Goal: Information Seeking & Learning: Learn about a topic

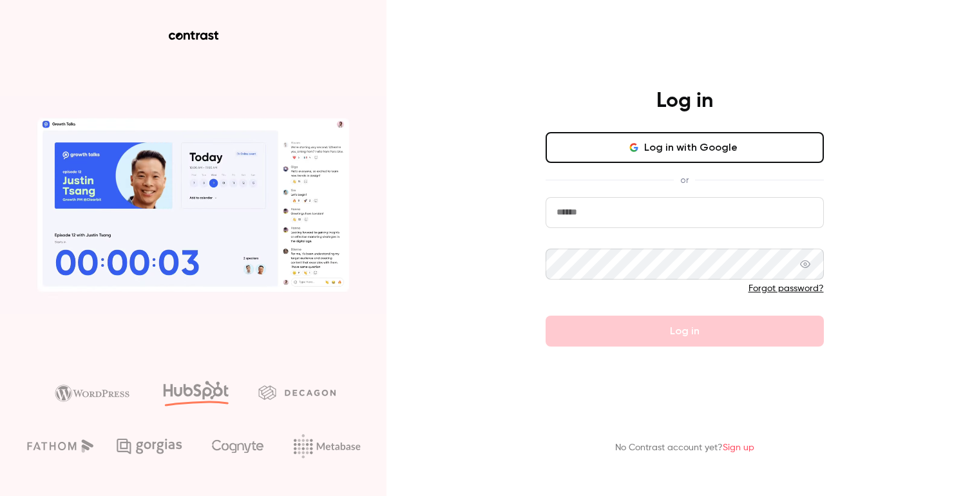
click at [651, 140] on button "Log in with Google" at bounding box center [685, 147] width 278 height 31
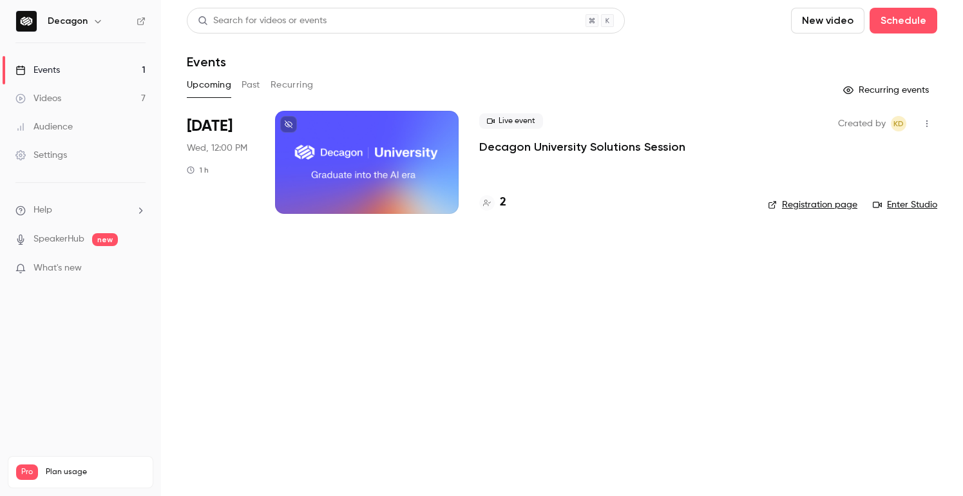
click at [256, 85] on button "Past" at bounding box center [251, 85] width 19 height 21
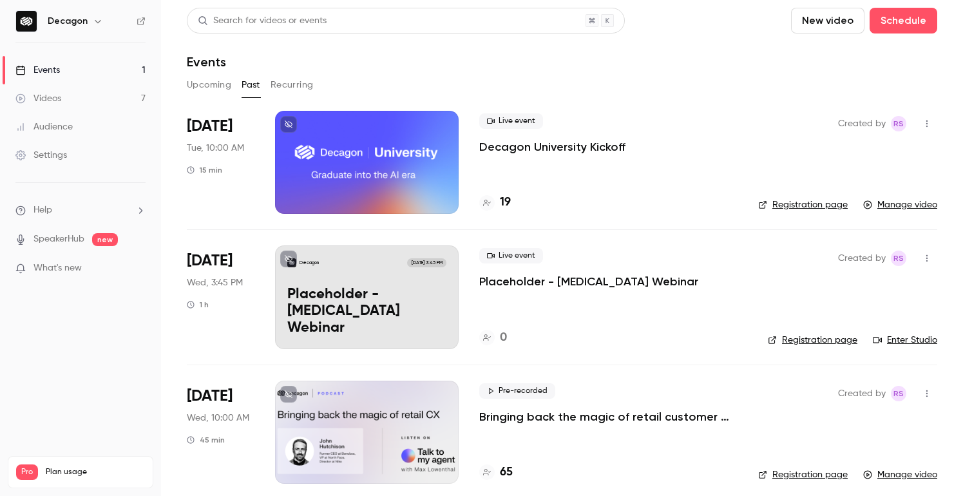
click at [215, 85] on button "Upcoming" at bounding box center [209, 85] width 44 height 21
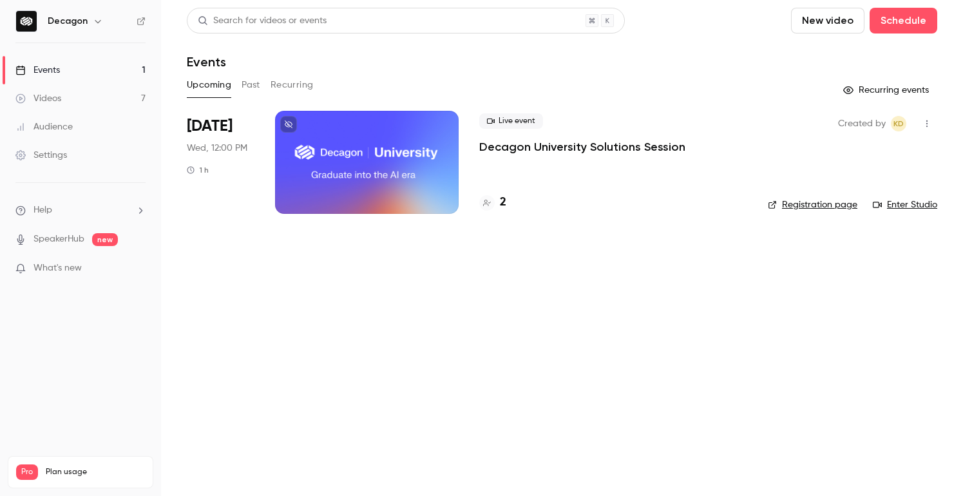
click at [243, 82] on button "Past" at bounding box center [251, 85] width 19 height 21
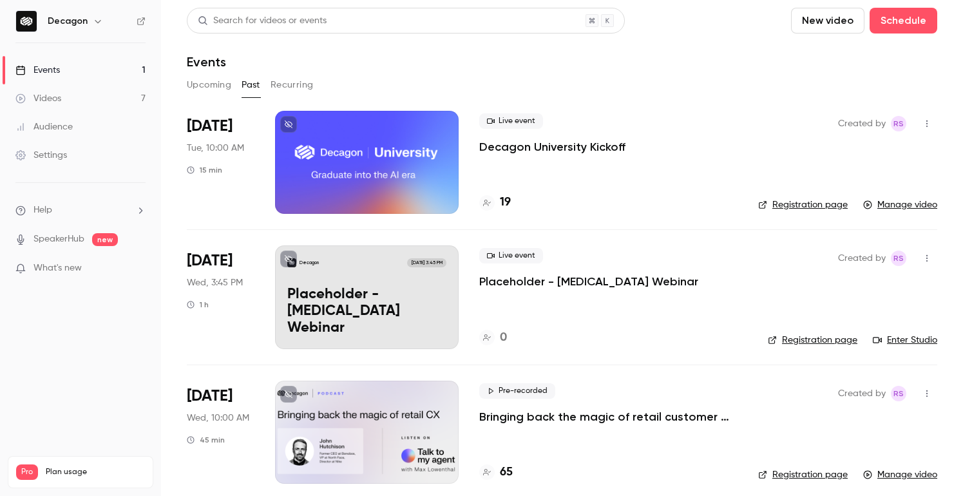
click at [212, 90] on button "Upcoming" at bounding box center [209, 85] width 44 height 21
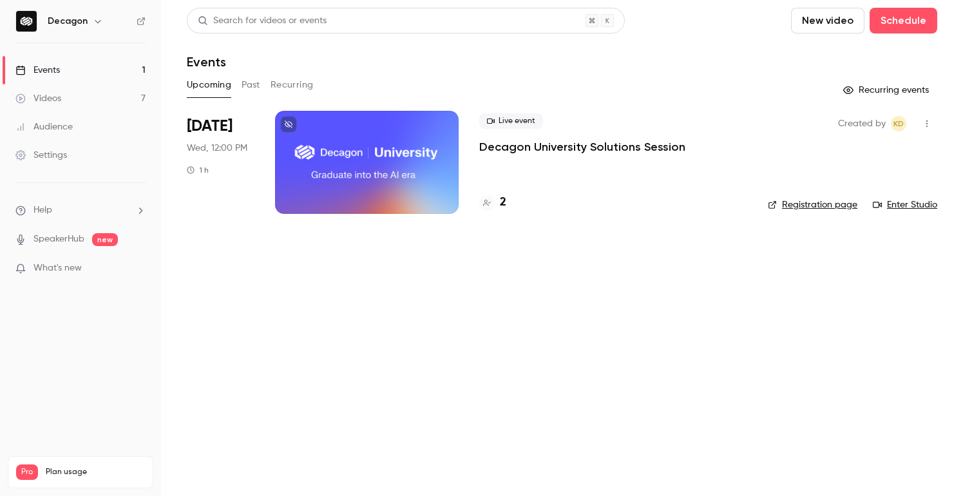
click at [64, 270] on span "What's new" at bounding box center [57, 269] width 48 height 14
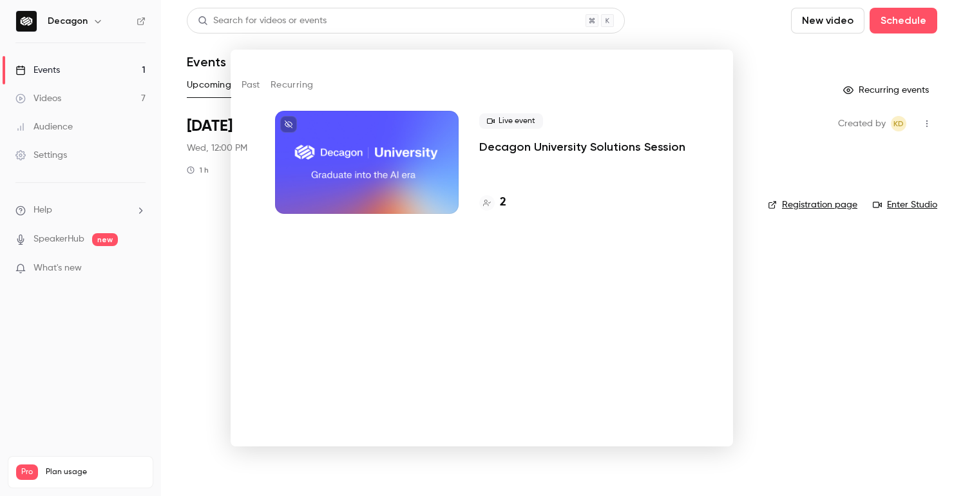
click at [788, 52] on div at bounding box center [481, 248] width 963 height 496
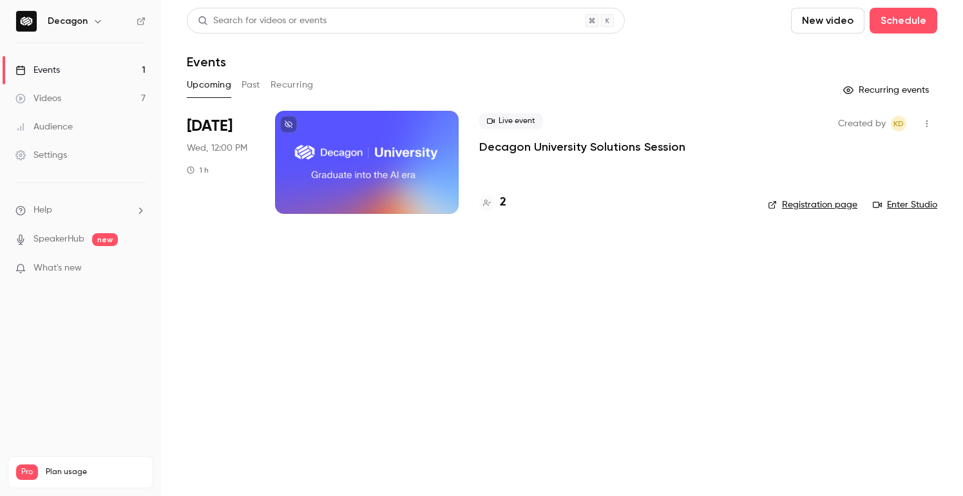
click at [253, 86] on button "Past" at bounding box center [251, 85] width 19 height 21
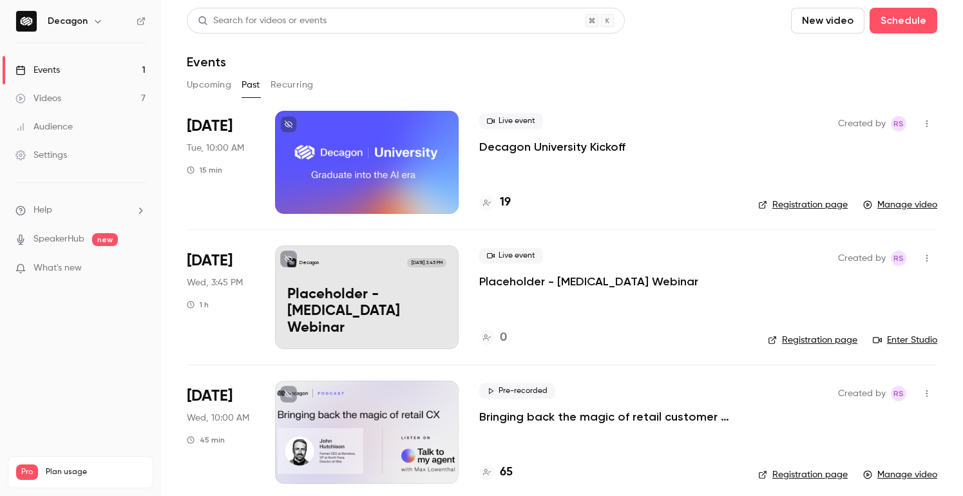
click at [291, 86] on button "Recurring" at bounding box center [292, 85] width 43 height 21
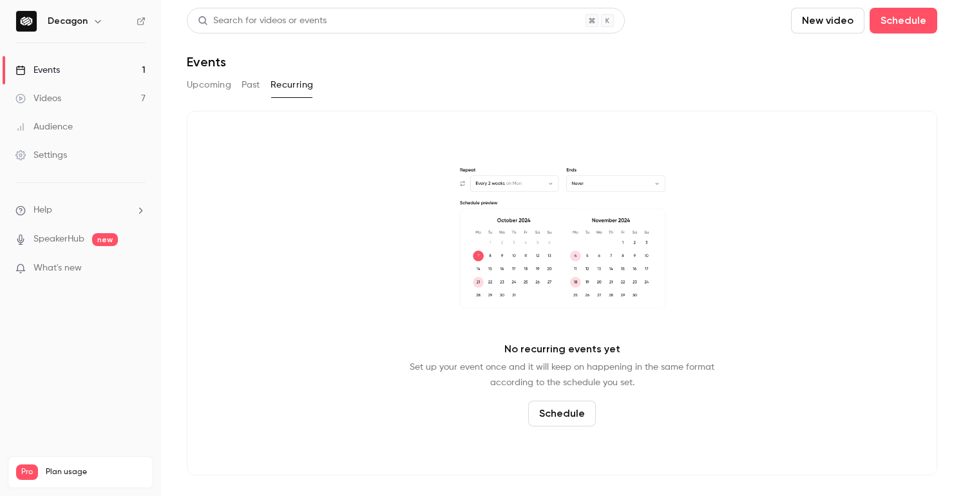
click at [216, 89] on button "Upcoming" at bounding box center [209, 85] width 44 height 21
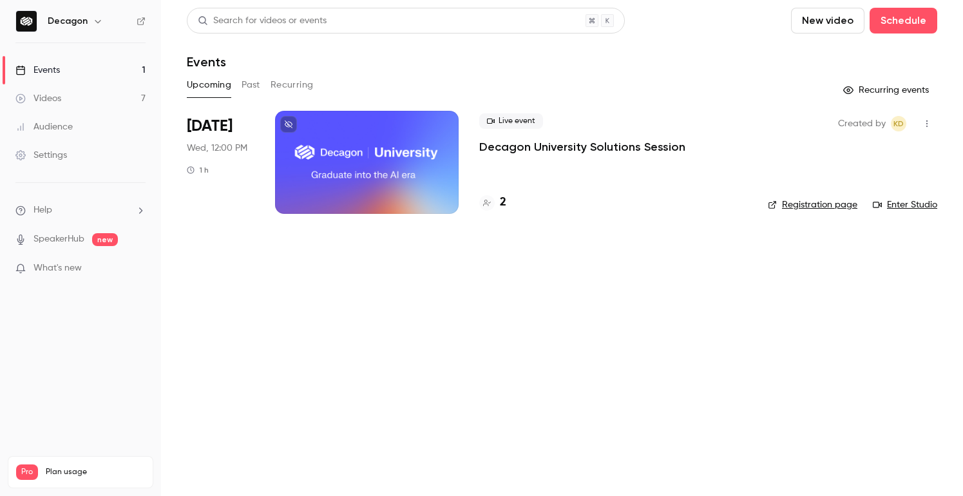
click at [253, 86] on button "Past" at bounding box center [251, 85] width 19 height 21
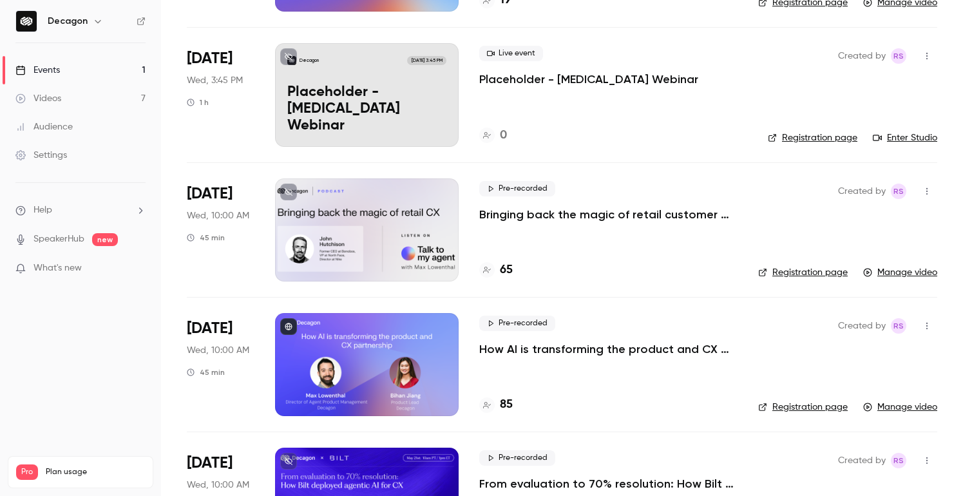
scroll to position [203, 0]
click at [604, 214] on p "Bringing back the magic of retail customer experience" at bounding box center [608, 213] width 258 height 15
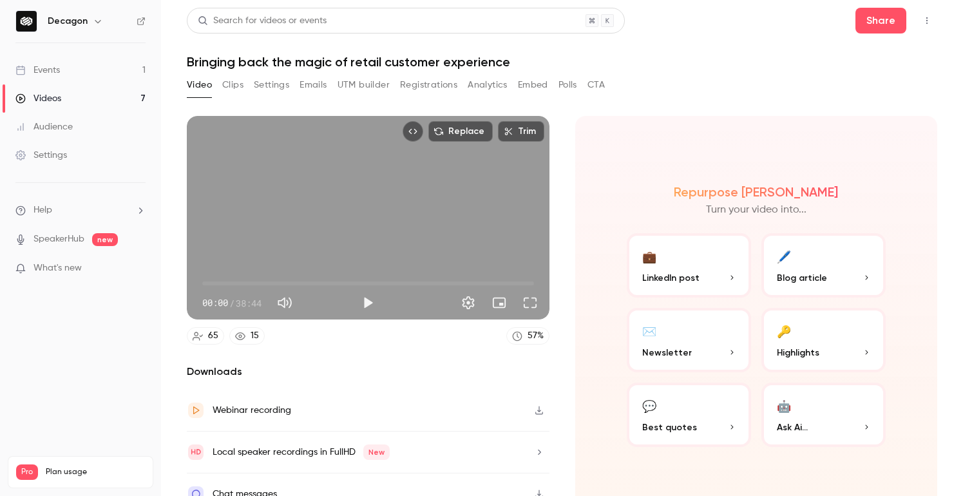
click at [93, 343] on nav "Decagon Events 1 Videos 7 Audience Settings Help SpeakerHub new What's new Pro …" at bounding box center [80, 248] width 161 height 496
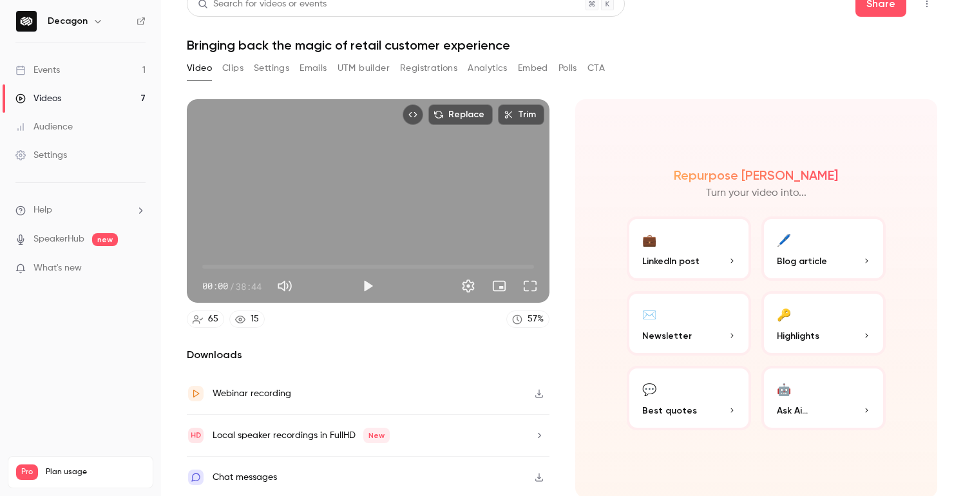
scroll to position [19, 0]
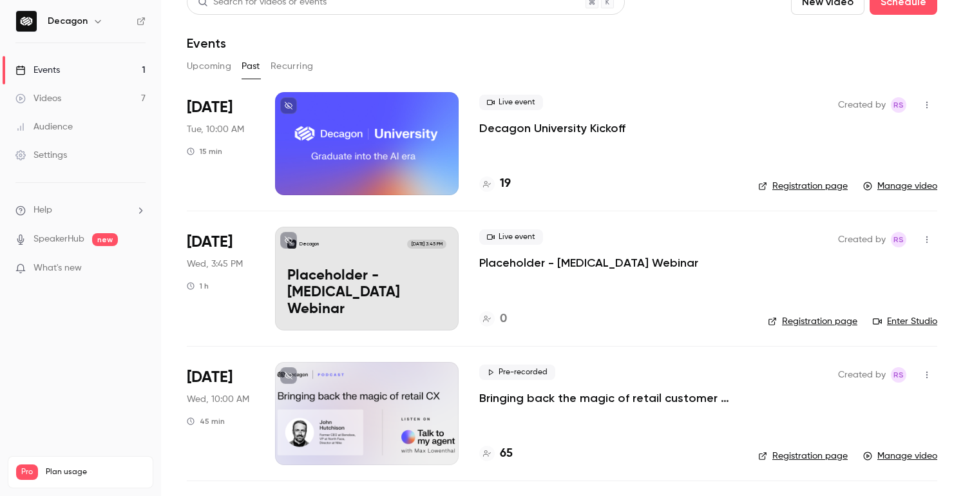
click at [363, 390] on div at bounding box center [367, 413] width 184 height 103
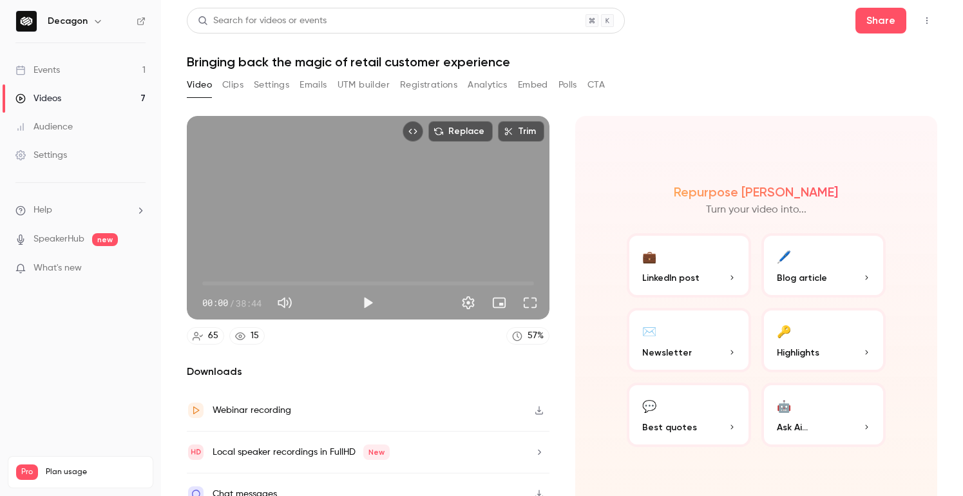
scroll to position [19, 0]
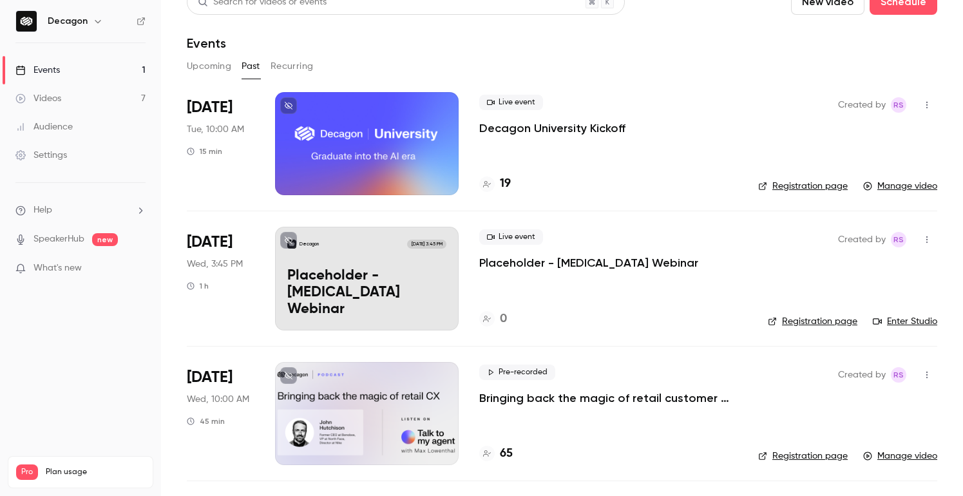
click at [537, 397] on p "Bringing back the magic of retail customer experience" at bounding box center [608, 397] width 258 height 15
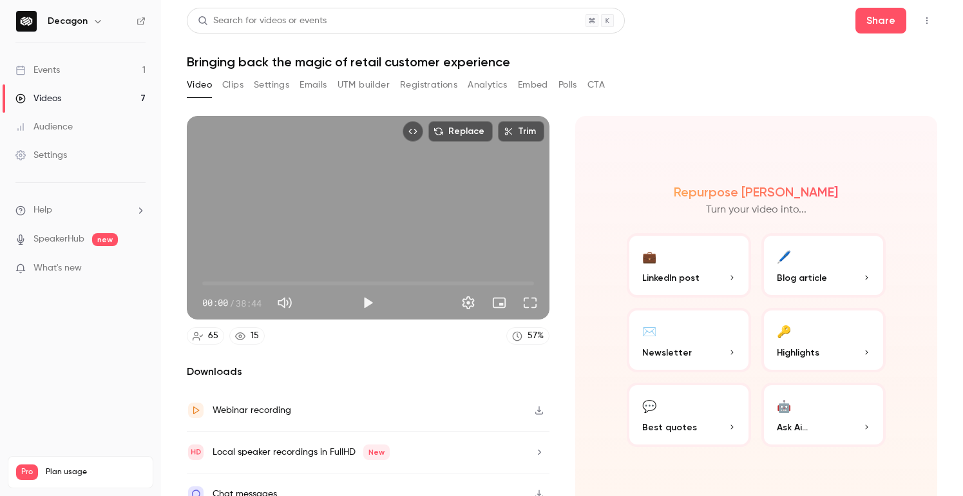
scroll to position [19, 0]
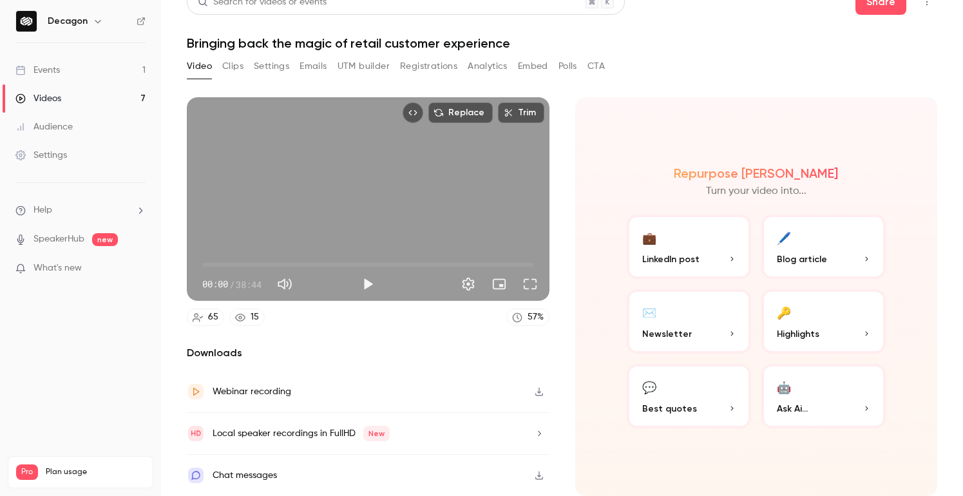
click at [538, 392] on icon "button" at bounding box center [539, 392] width 8 height 8
